Goal: Task Accomplishment & Management: Manage account settings

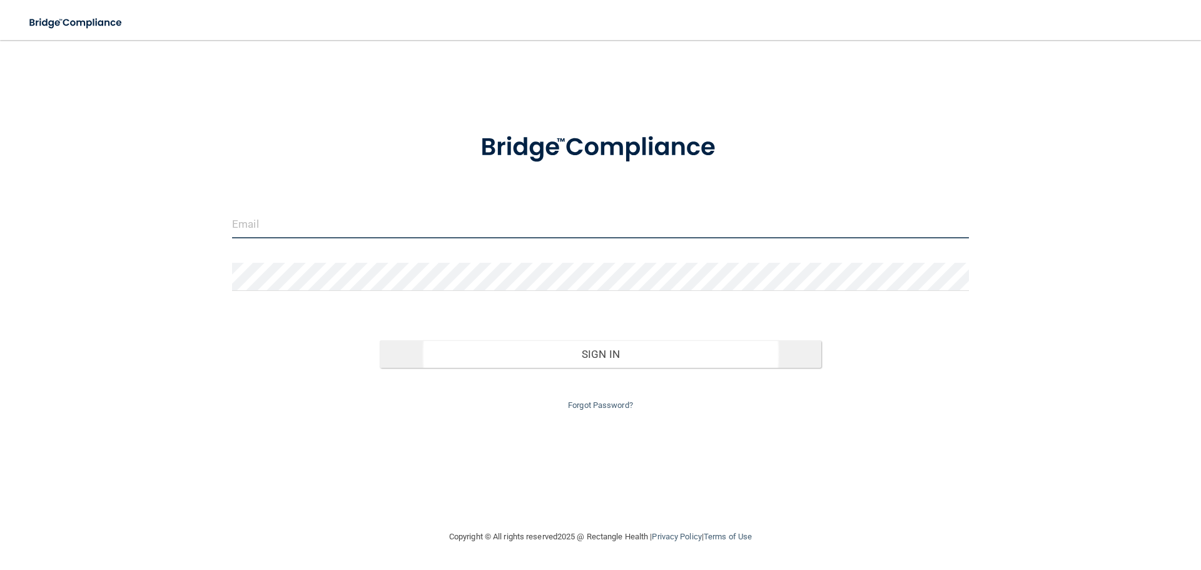
type input "[EMAIL_ADDRESS][DOMAIN_NAME]"
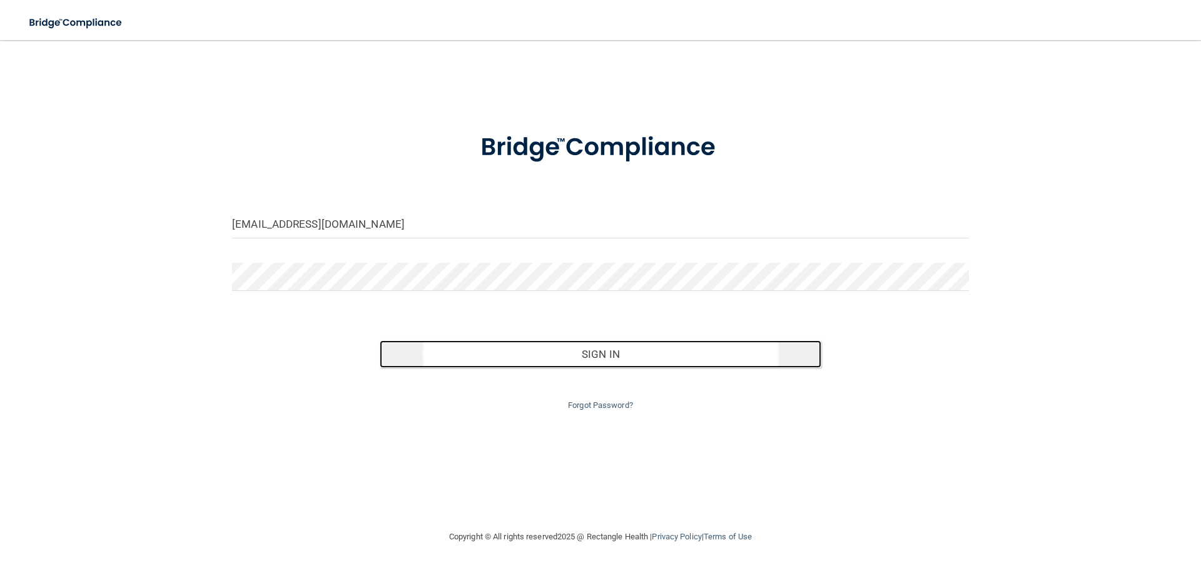
click at [587, 357] on button "Sign In" at bounding box center [601, 354] width 442 height 28
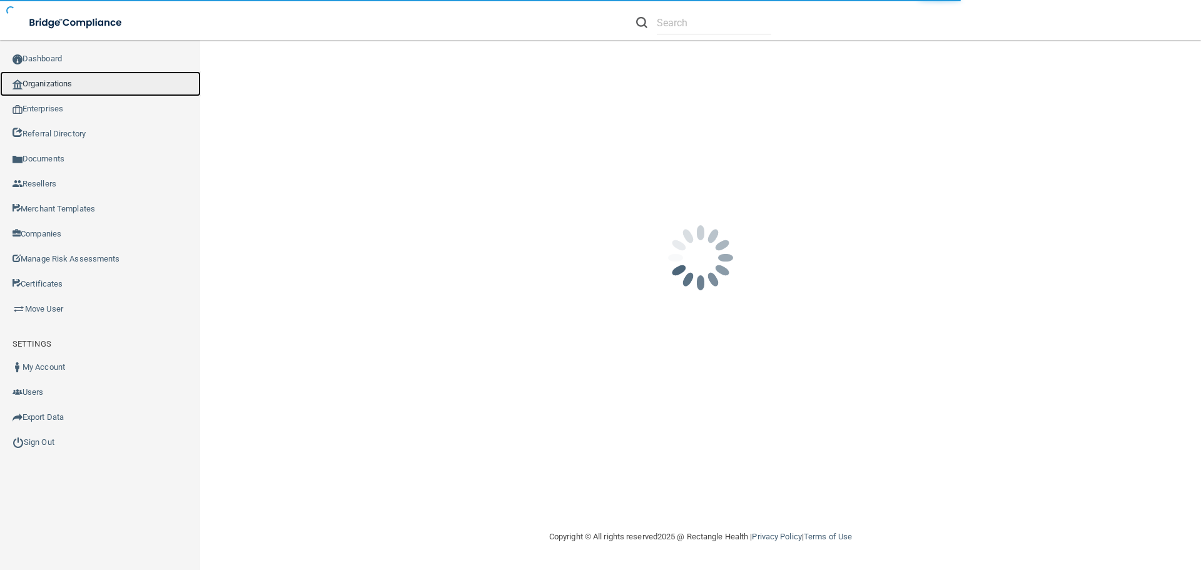
click at [70, 84] on link "Organizations" at bounding box center [100, 83] width 201 height 25
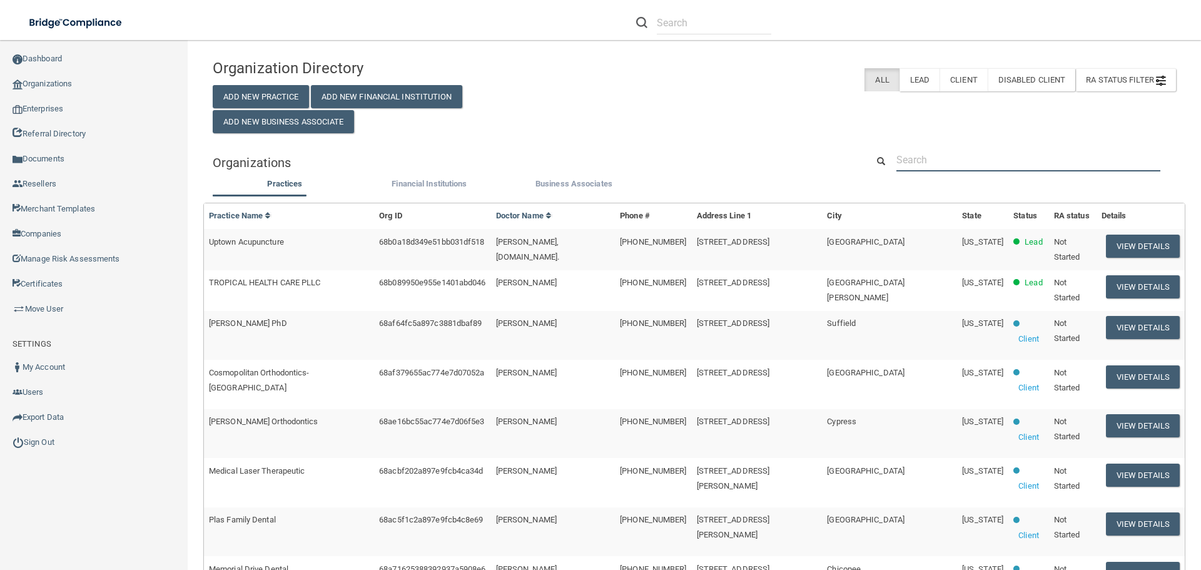
click at [949, 155] on input "text" at bounding box center [1028, 159] width 264 height 23
paste input "Kids off Broadway Dental"
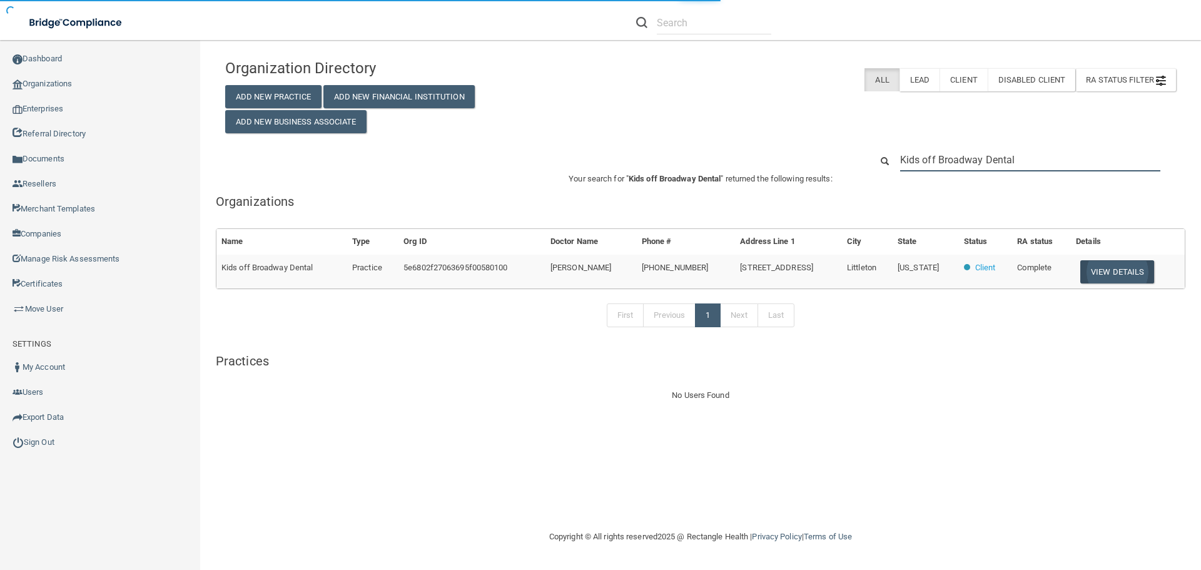
type input "Kids off Broadway Dental"
click at [1106, 267] on button "View Details" at bounding box center [1117, 271] width 74 height 23
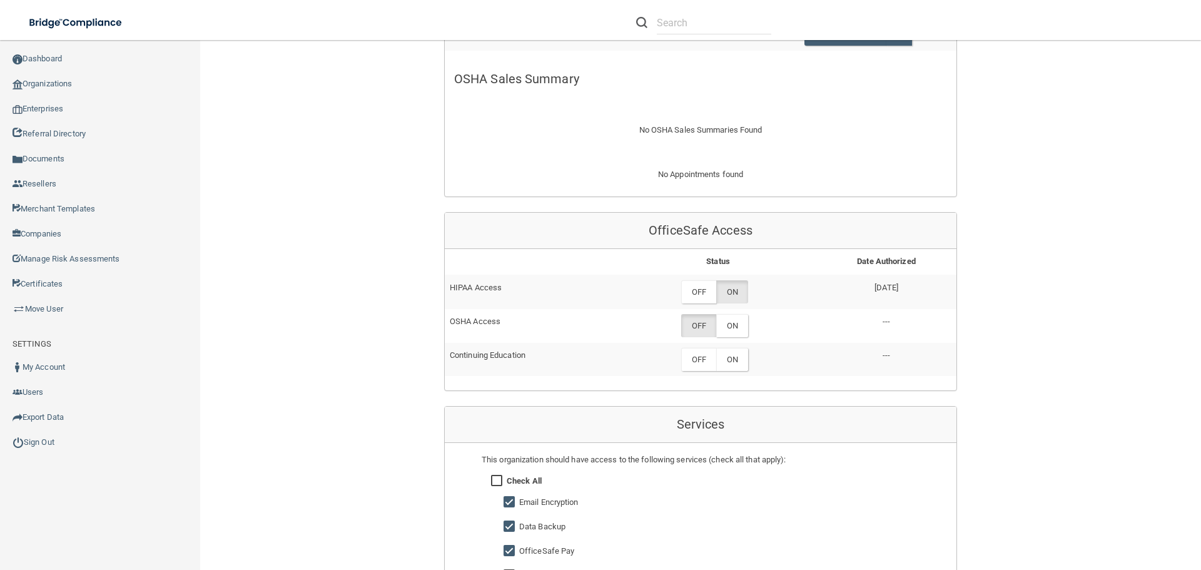
scroll to position [563, 0]
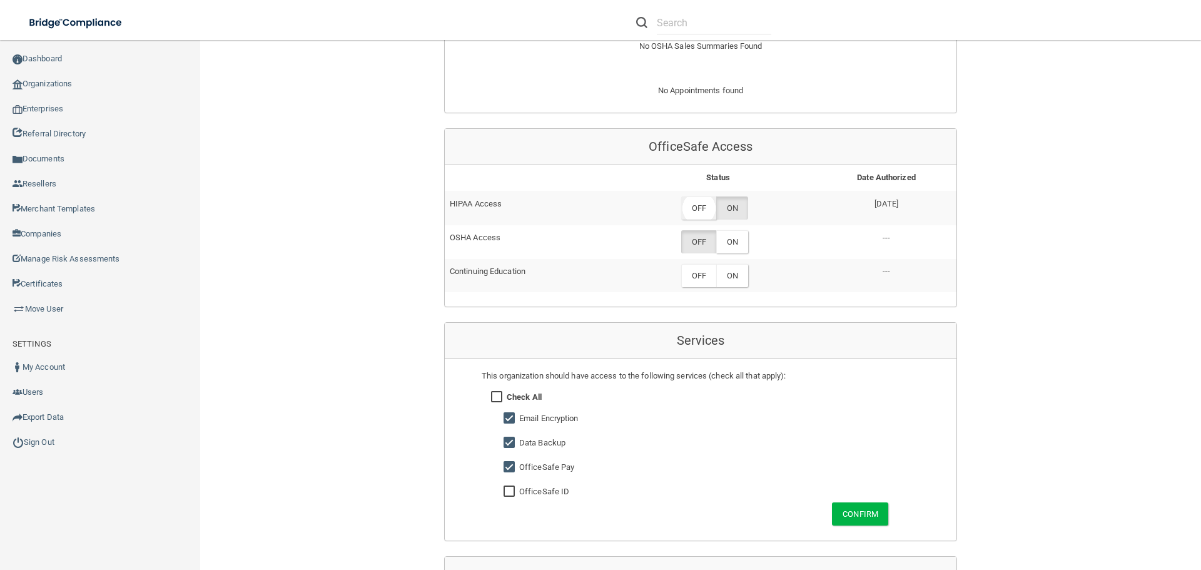
click at [698, 215] on label "OFF" at bounding box center [698, 207] width 35 height 23
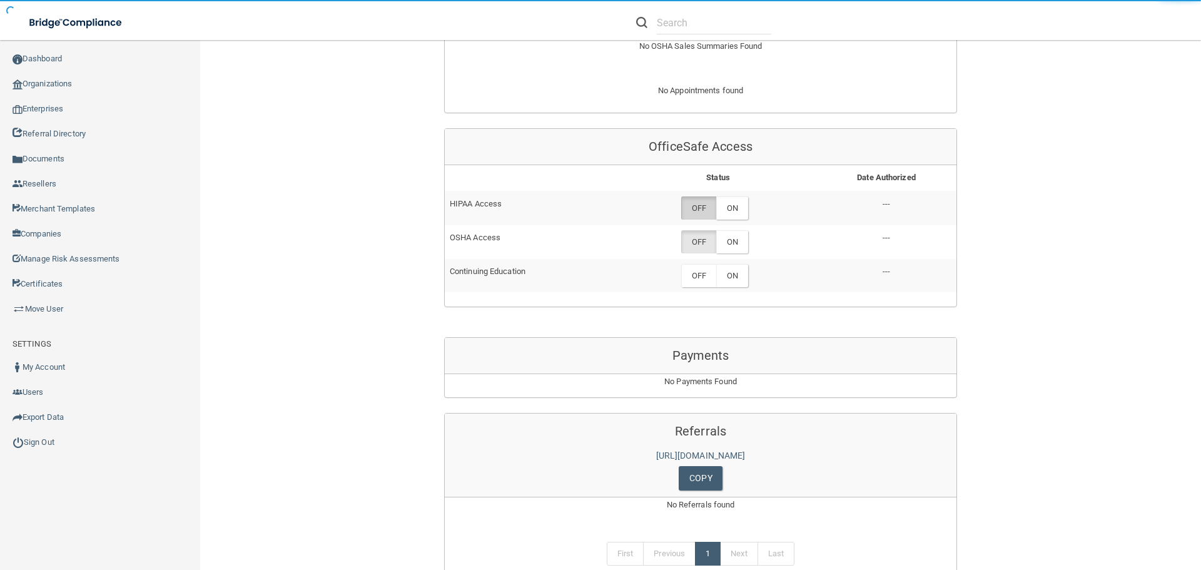
scroll to position [598, 0]
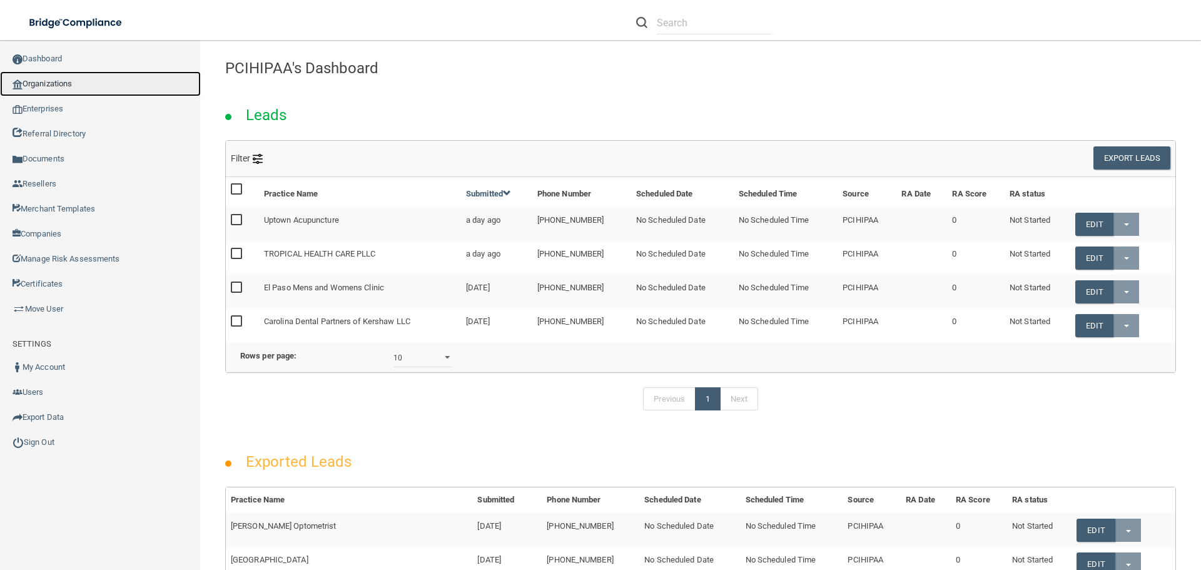
click at [81, 87] on link "Organizations" at bounding box center [100, 83] width 201 height 25
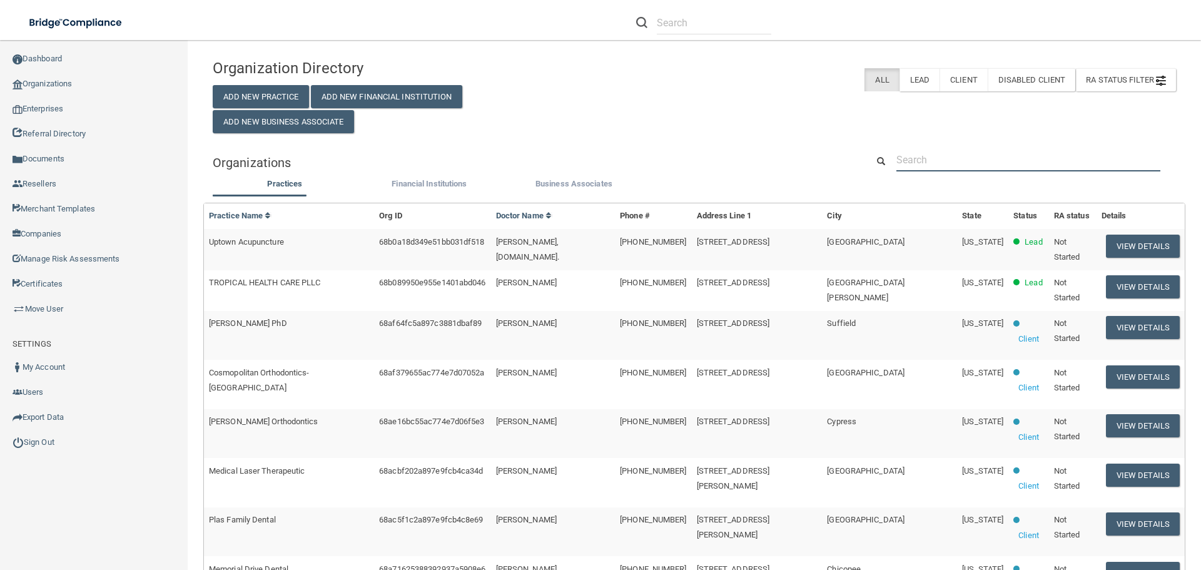
click at [925, 159] on input "text" at bounding box center [1028, 159] width 264 height 23
paste input "Jay Michael Trussler, DO PC"
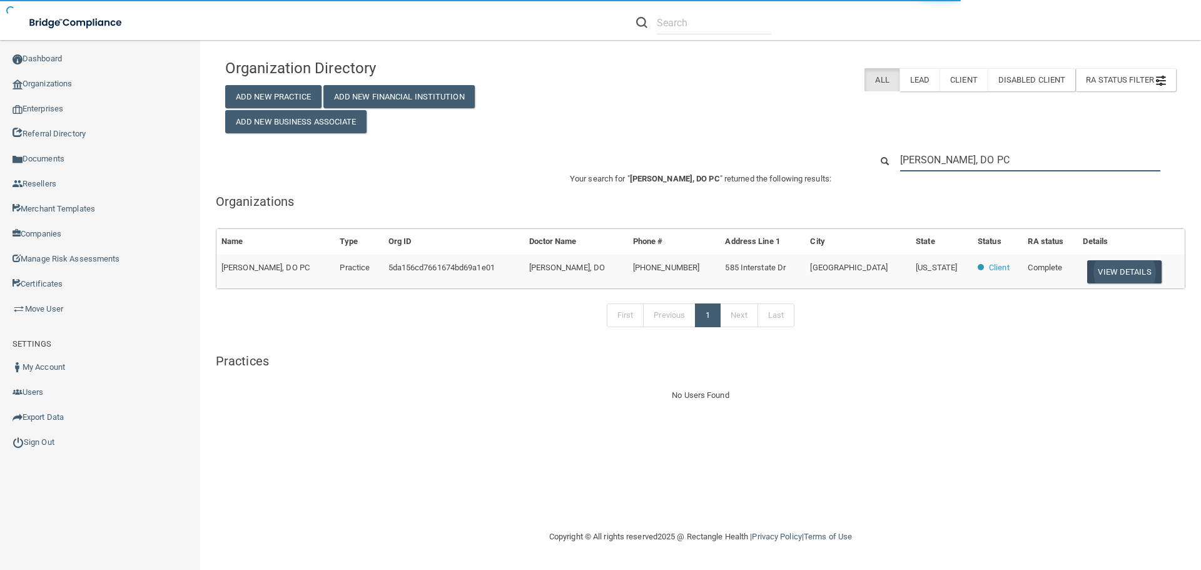
type input "Jay Michael Trussler, DO PC"
click at [1120, 271] on button "View Details" at bounding box center [1124, 271] width 74 height 23
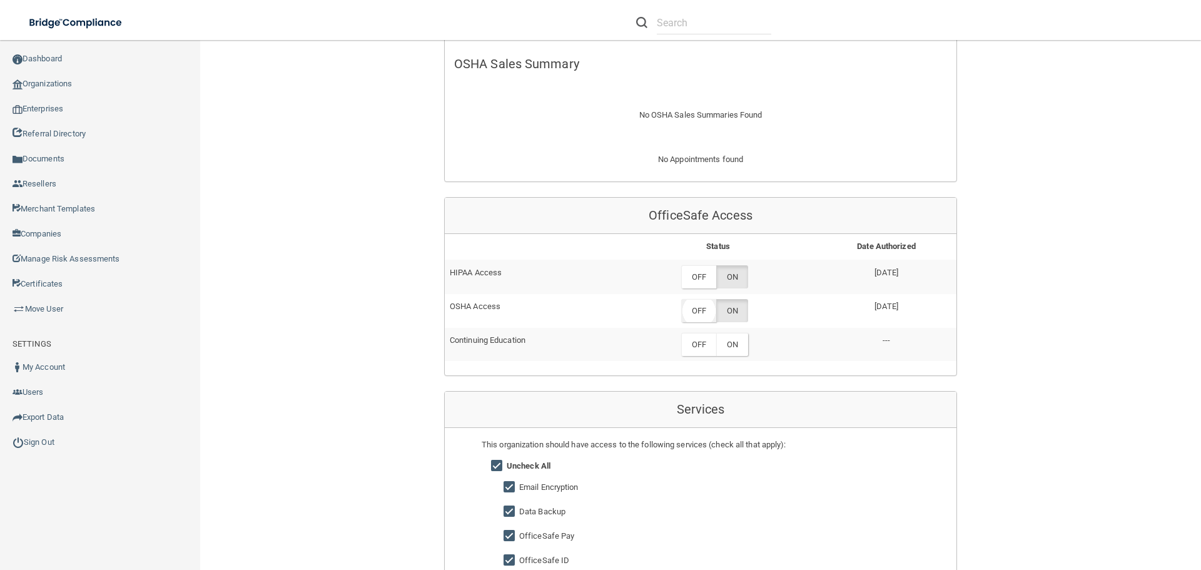
scroll to position [500, 0]
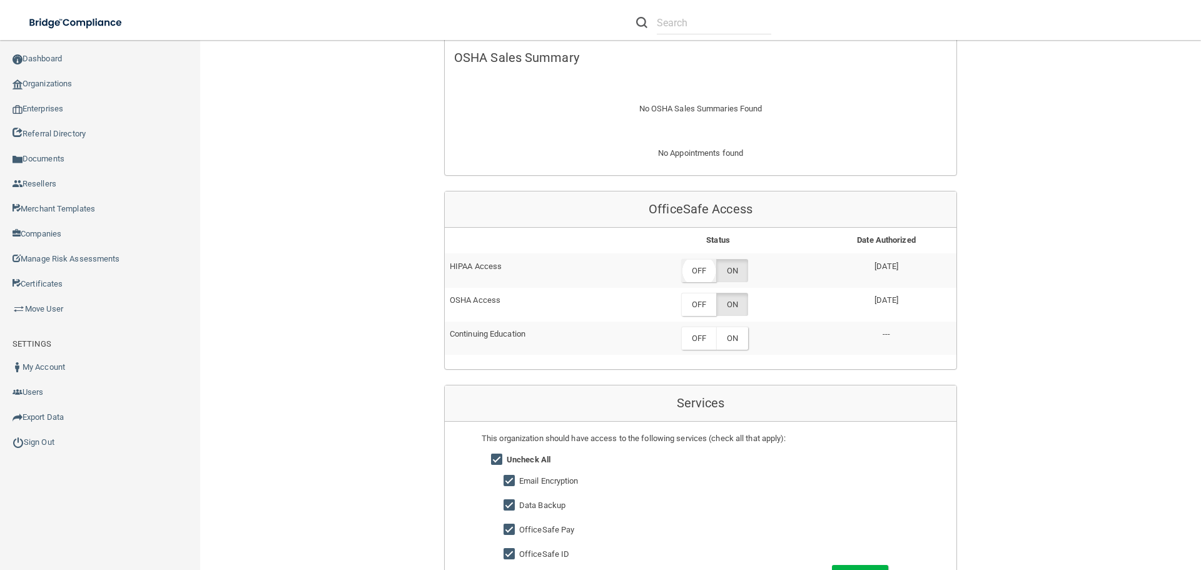
click at [699, 276] on label "OFF" at bounding box center [698, 270] width 35 height 23
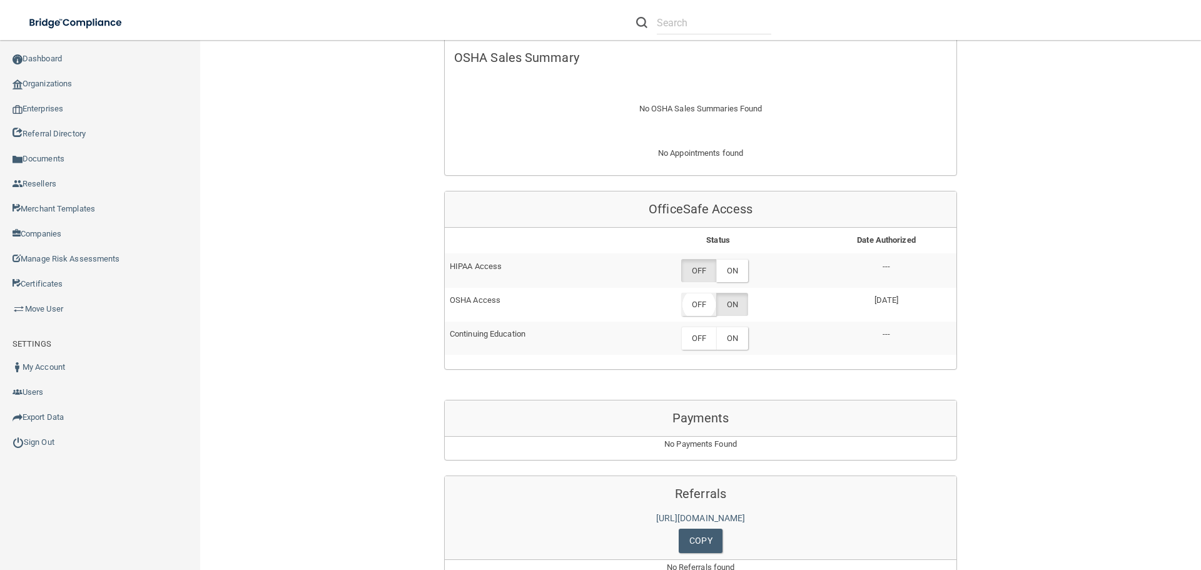
click at [700, 303] on label "OFF" at bounding box center [698, 304] width 35 height 23
